Goal: Information Seeking & Learning: Learn about a topic

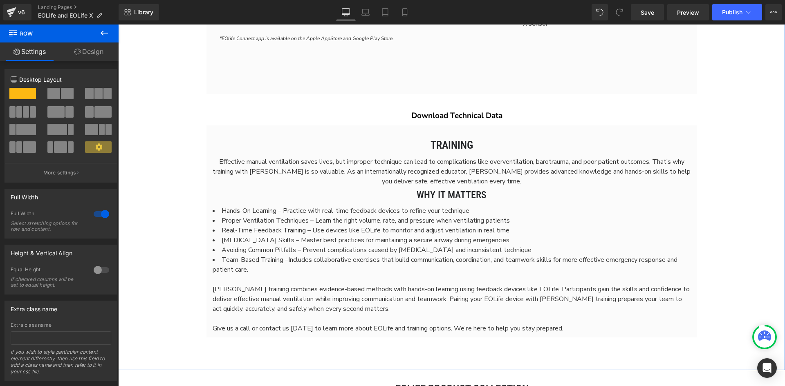
scroll to position [2436, 0]
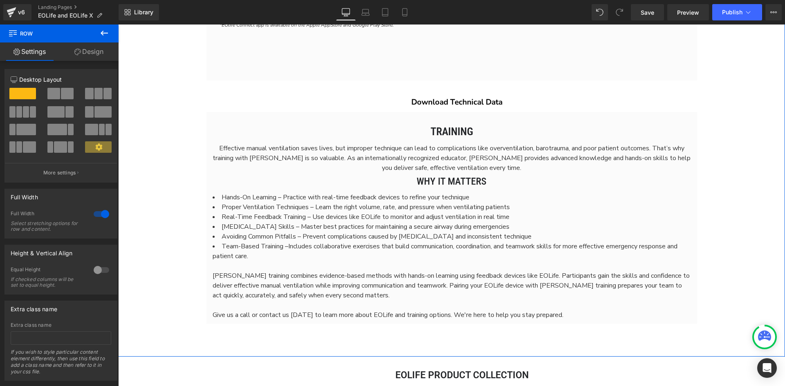
drag, startPoint x: 79, startPoint y: 50, endPoint x: 88, endPoint y: 92, distance: 42.6
click at [79, 50] on icon at bounding box center [77, 52] width 7 height 7
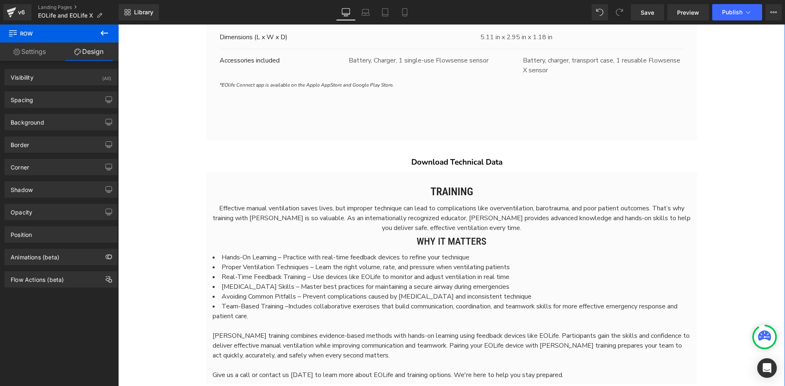
scroll to position [2395, 0]
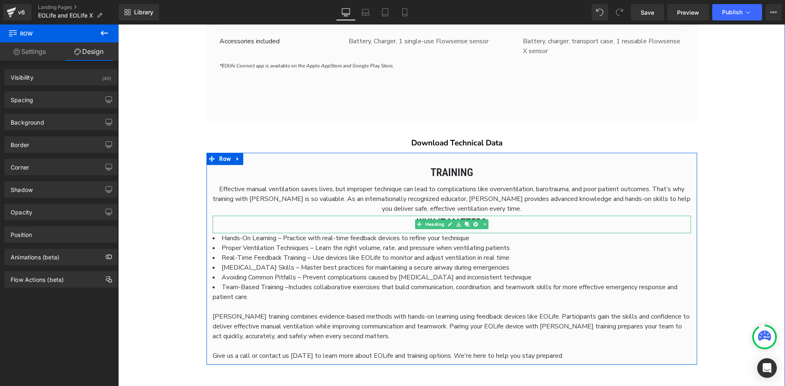
click at [543, 223] on h2 "Why It Matters" at bounding box center [452, 223] width 478 height 14
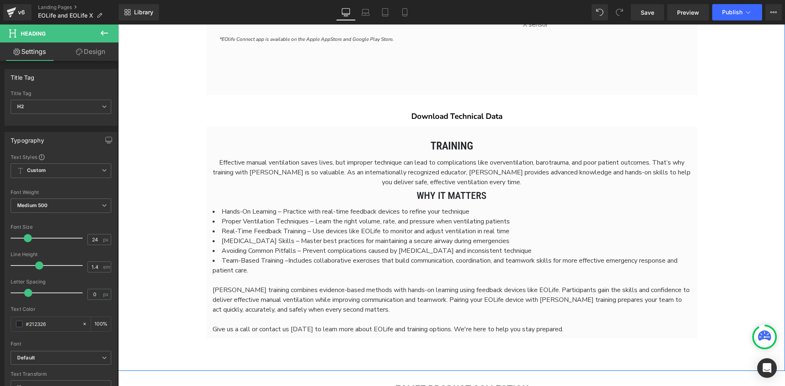
scroll to position [2436, 0]
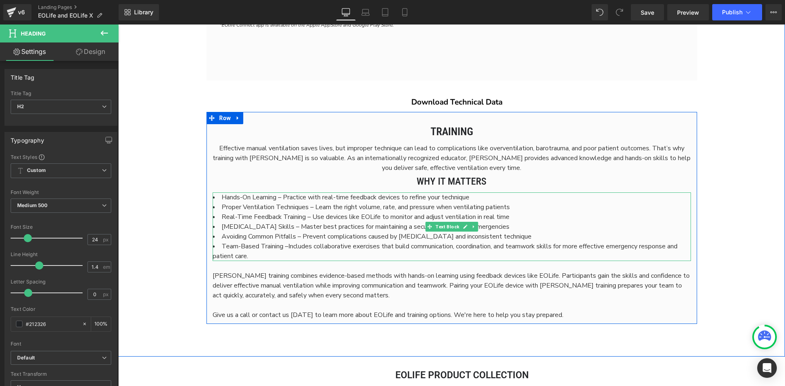
click at [229, 196] on li "Hands-On Learning – Practice with real-time feedback devices to refine your tec…" at bounding box center [452, 198] width 478 height 10
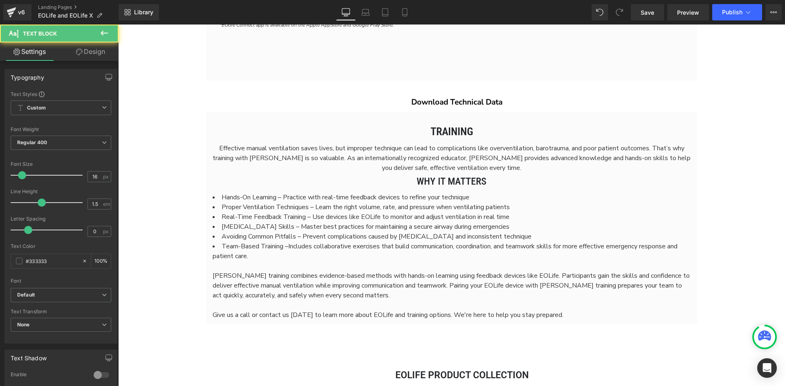
click at [260, 215] on li "Real-Time Feedback Training – Use devices like EOLife to monitor and adjust ven…" at bounding box center [452, 217] width 478 height 10
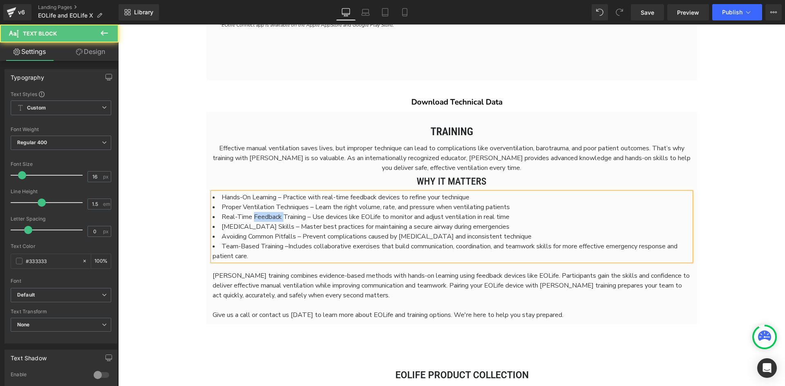
click at [260, 215] on li "Real-Time Feedback Training – Use devices like EOLife to monitor and adjust ven…" at bounding box center [452, 217] width 478 height 10
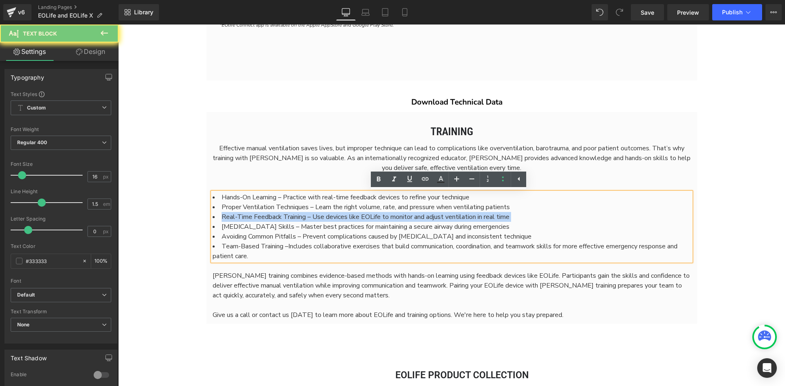
click at [260, 215] on li "Real-Time Feedback Training – Use devices like EOLife to monitor and adjust ven…" at bounding box center [452, 217] width 478 height 10
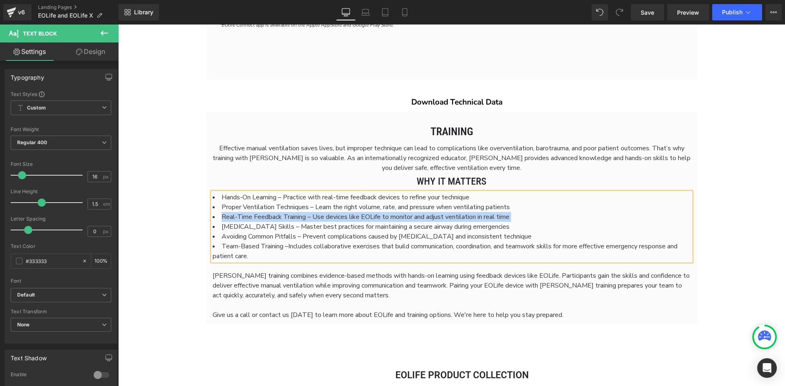
copy ul "Hands-On Learning – Practice with real-time feedback devices to refine your tec…"
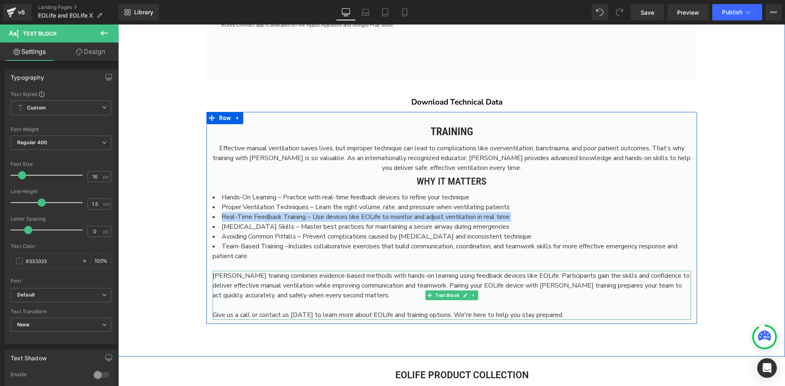
click at [379, 281] on p "[PERSON_NAME] training combines evidence-based methods with hands-on learning u…" at bounding box center [452, 285] width 478 height 29
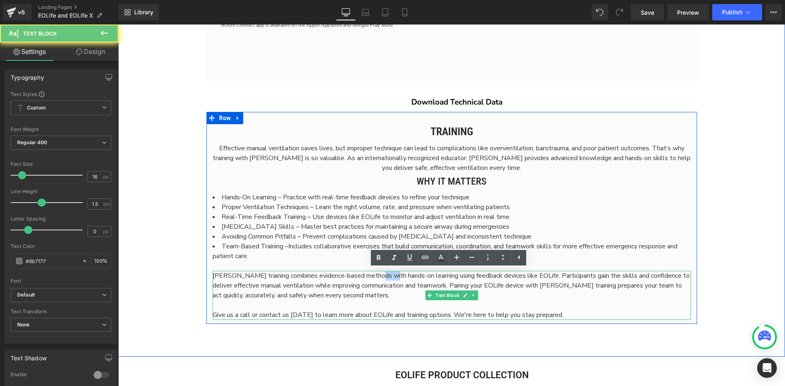
click at [379, 281] on p "[PERSON_NAME] training combines evidence-based methods with hands-on learning u…" at bounding box center [452, 285] width 478 height 29
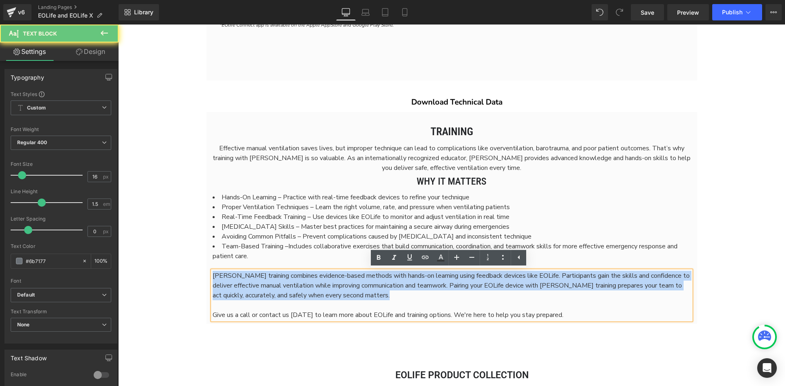
click at [379, 281] on p "[PERSON_NAME] training combines evidence-based methods with hands-on learning u…" at bounding box center [452, 285] width 478 height 29
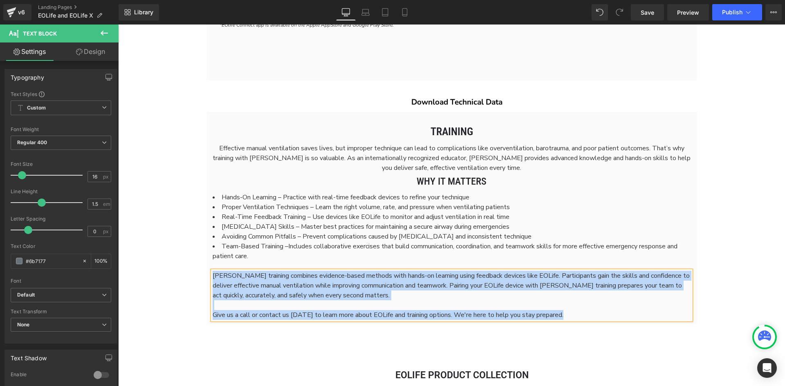
copy div "[PERSON_NAME] training combines evidence-based methods with hands-on learning u…"
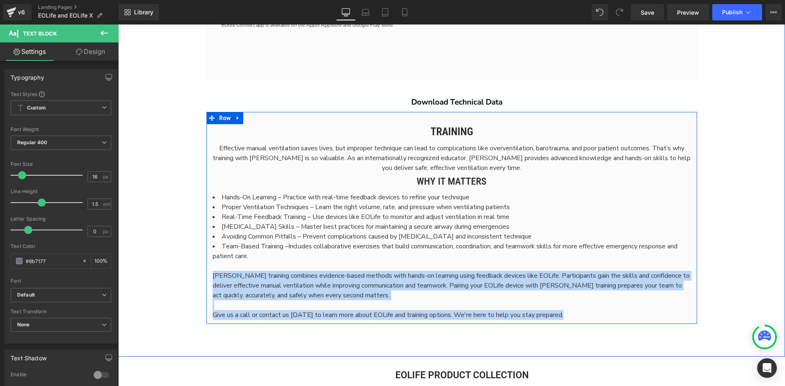
click at [422, 178] on h2 "Why It Matters" at bounding box center [452, 182] width 478 height 14
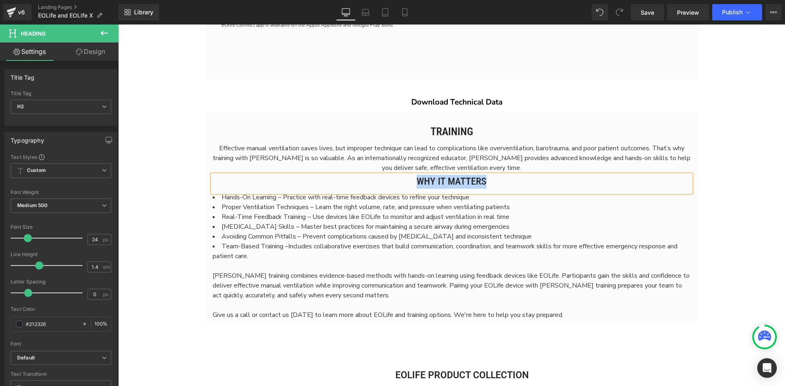
paste div
click at [437, 183] on h2 "Hands-On EOLife Training" at bounding box center [452, 182] width 478 height 14
click at [500, 182] on h2 "Hands-On with EOLife Training" at bounding box center [452, 182] width 478 height 14
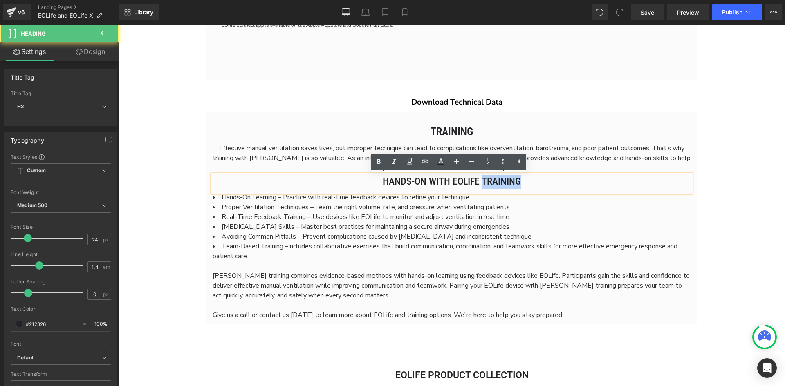
click at [500, 182] on h2 "Hands-On with EOLife Training" at bounding box center [452, 182] width 478 height 14
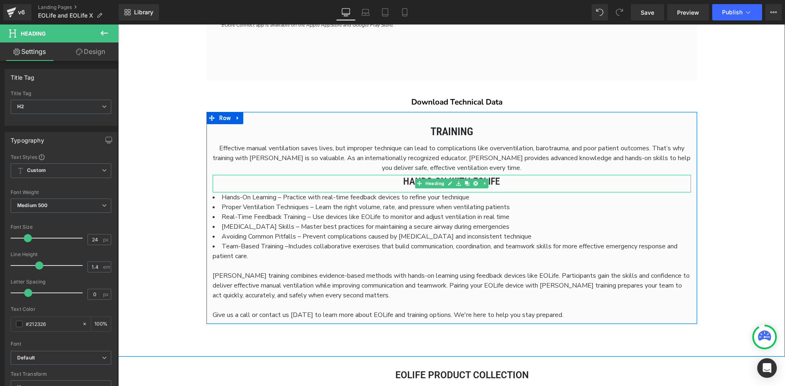
click at [391, 179] on h2 "Hands-On with EOLife" at bounding box center [452, 182] width 478 height 14
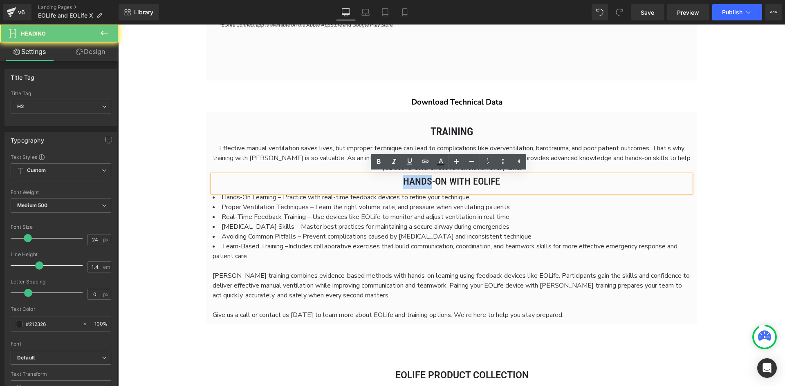
click at [391, 179] on h2 "Hands-On with EOLife" at bounding box center [452, 182] width 478 height 14
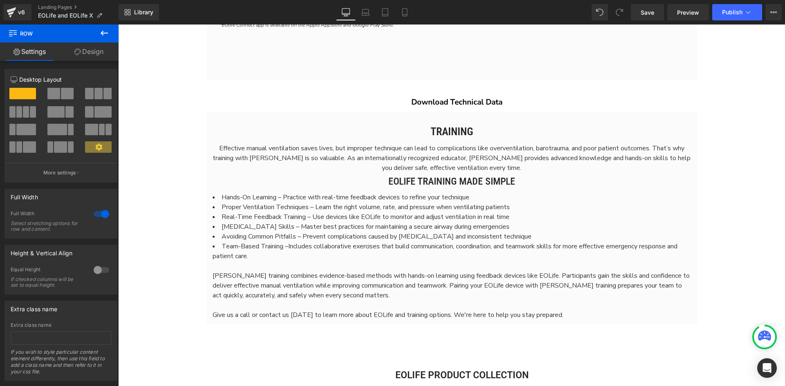
click at [631, 11] on div "Save Preview Publish Scheduled View Live Page View with current Template Save T…" at bounding box center [706, 12] width 157 height 16
click at [647, 10] on span "Save" at bounding box center [647, 12] width 13 height 9
